Goal: Task Accomplishment & Management: Use online tool/utility

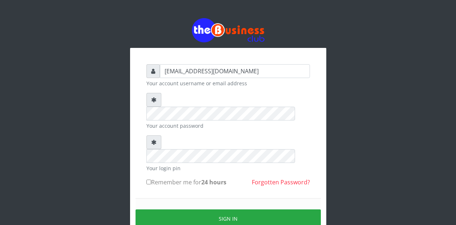
type input "nkechinwafor72@gmail.com"
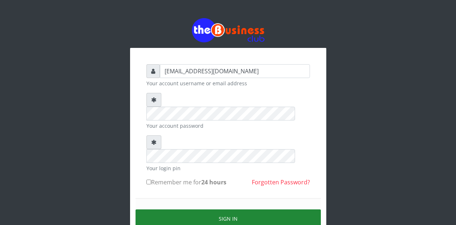
click at [213, 210] on button "Sign in" at bounding box center [228, 219] width 185 height 19
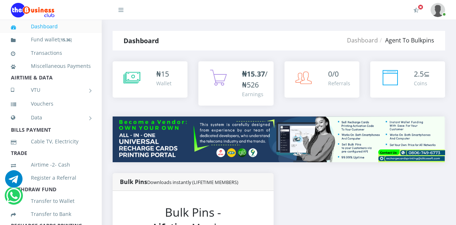
scroll to position [197, 0]
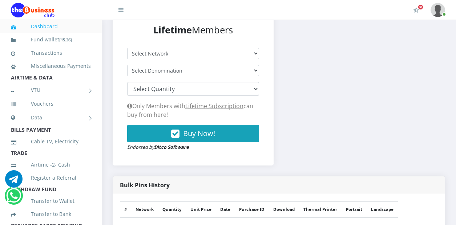
select select "MTN"
click at [127, 48] on select "Select Network MTN Globacom 9Mobile Airtel" at bounding box center [193, 53] width 132 height 11
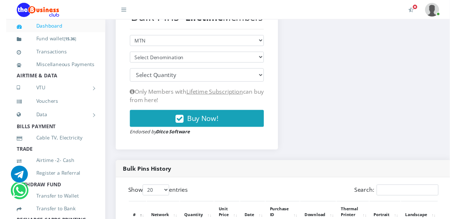
scroll to position [199, 0]
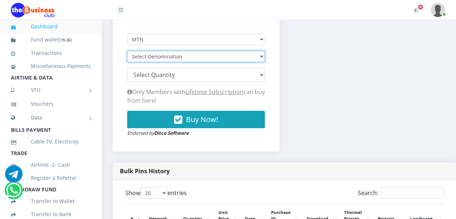
click at [254, 60] on select "Select Denomination MTN NGN100 - ₦96.94 MTN NGN200 - ₦193.88 MTN NGN400 - ₦387.…" at bounding box center [196, 56] width 138 height 11
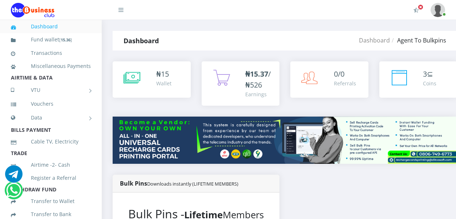
scroll to position [192, 0]
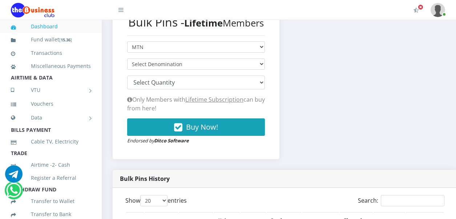
click at [62, 26] on link "Dashboard" at bounding box center [51, 26] width 80 height 17
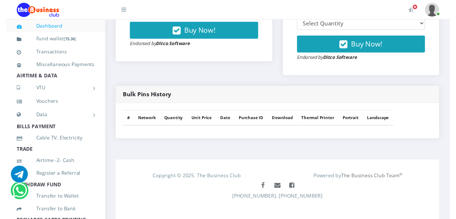
scroll to position [113, 0]
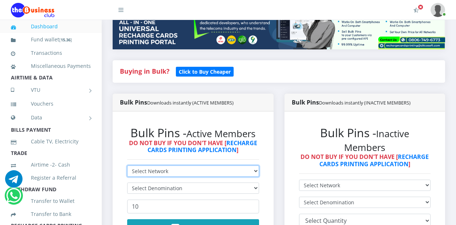
click at [254, 166] on select "Select Network MTN Globacom 9Mobile Airtel" at bounding box center [193, 171] width 132 height 11
select select "Glo"
click at [127, 166] on select "Select Network MTN Globacom 9Mobile Airtel" at bounding box center [193, 171] width 132 height 11
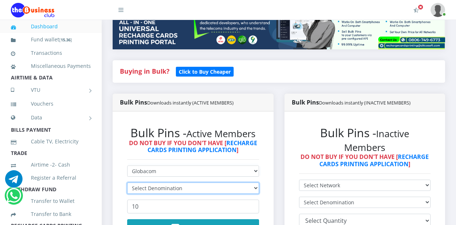
click at [251, 183] on select "Select Denomination" at bounding box center [193, 188] width 132 height 11
click at [127, 183] on select "Select Denomination" at bounding box center [193, 188] width 132 height 11
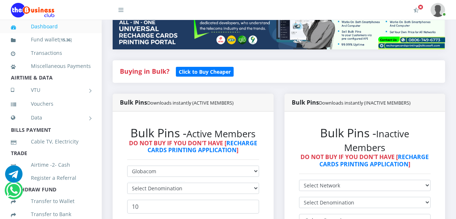
click at [245, 189] on form "Select Network MTN Globacom 9Mobile Airtel Select Denomination 10 Buy Now! Endo…" at bounding box center [193, 206] width 132 height 80
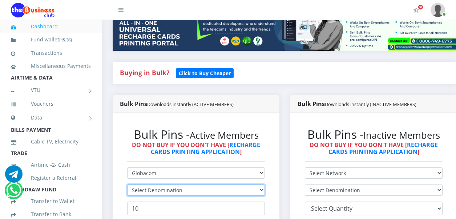
click at [261, 185] on select "Select Denomination" at bounding box center [196, 190] width 138 height 11
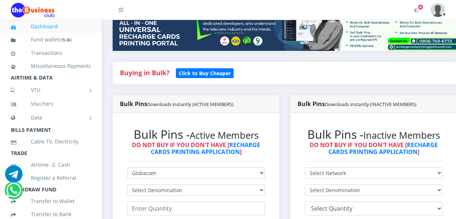
click at [124, 166] on div "Bulk Pins - Active Members DO NOT BUY IF YOU DON'T HAVE [ RECHARGE CARDS PRINTI…" at bounding box center [196, 187] width 152 height 134
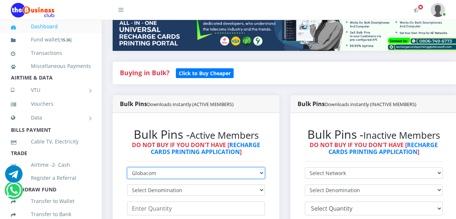
click at [259, 167] on select "Select Network MTN Globacom 9Mobile Airtel" at bounding box center [196, 172] width 138 height 11
select select "Airtel"
click at [127, 167] on select "Select Network MTN Globacom 9Mobile Airtel" at bounding box center [196, 172] width 138 height 11
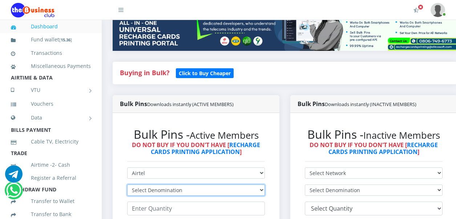
click at [258, 185] on select "Select Denomination" at bounding box center [196, 190] width 138 height 11
click at [262, 185] on select "Select Denomination" at bounding box center [196, 190] width 138 height 11
